Goal: Check status: Check status

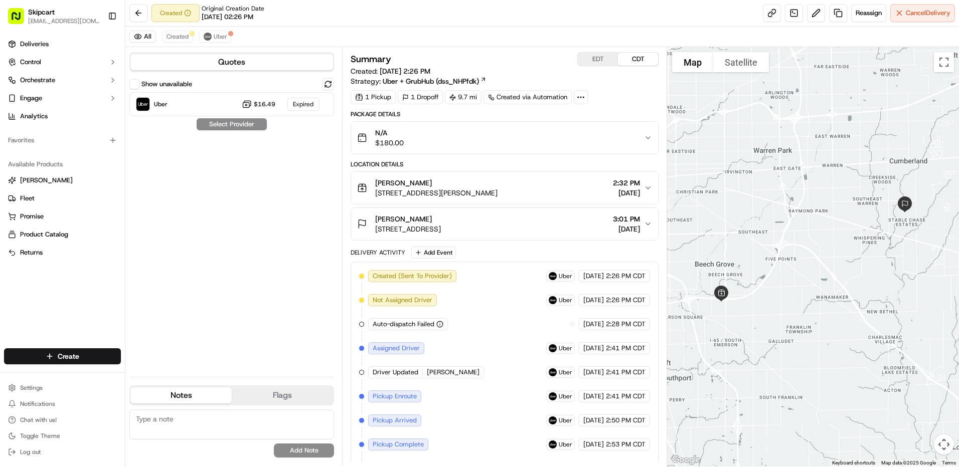
scroll to position [70, 0]
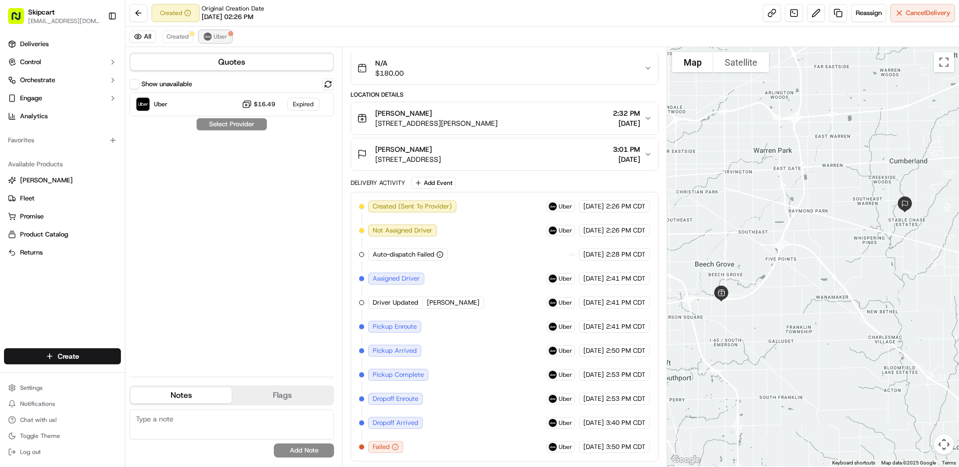
click at [212, 39] on button "Uber" at bounding box center [215, 37] width 33 height 12
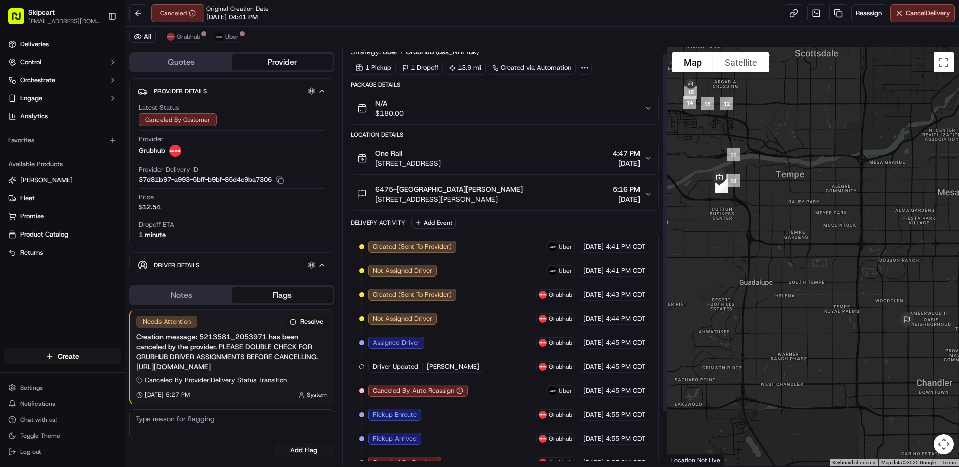
scroll to position [70, 0]
